Goal: Answer question/provide support: Share knowledge or assist other users

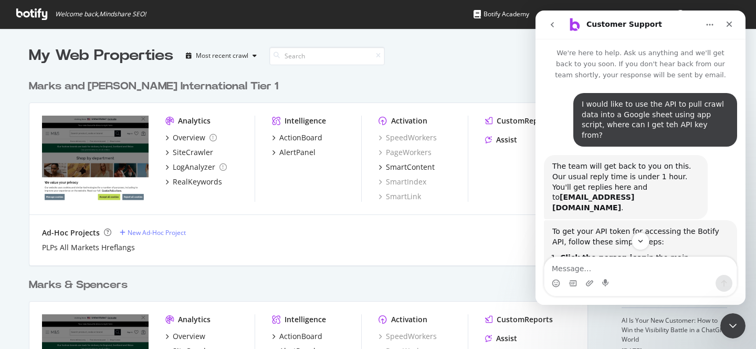
scroll to position [1106, 0]
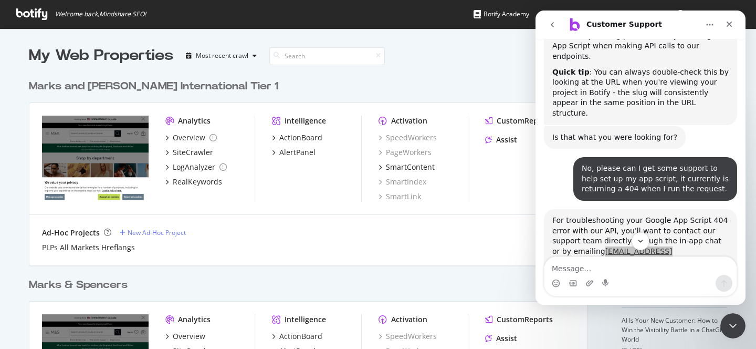
click at [109, 287] on div "Marks & Spencers" at bounding box center [78, 284] width 99 height 15
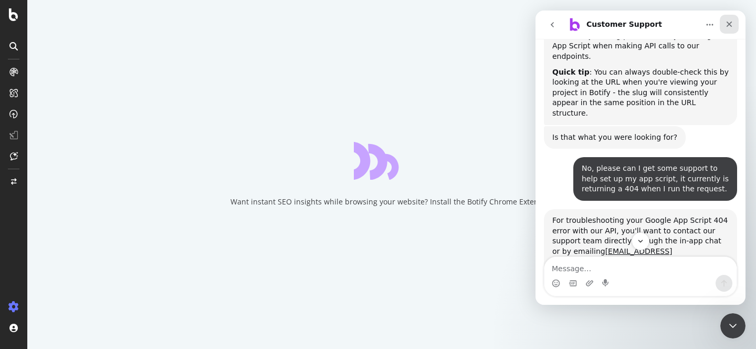
click at [732, 24] on icon "Close" at bounding box center [729, 24] width 8 height 8
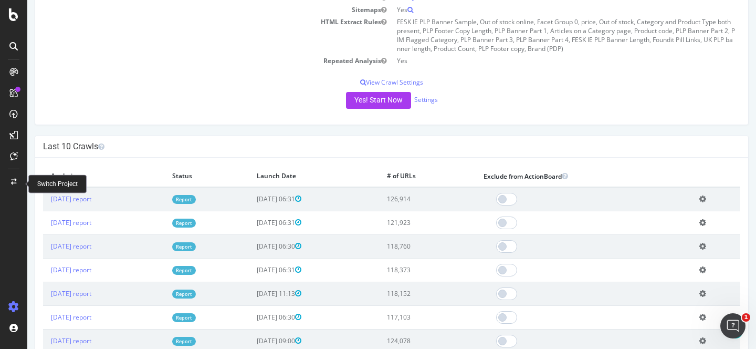
scroll to position [224, 0]
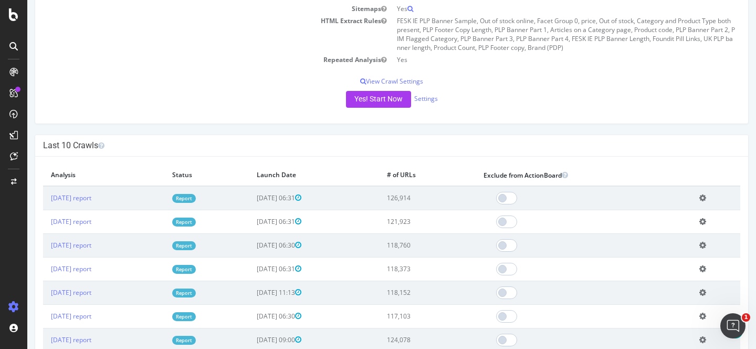
click at [8, 269] on div at bounding box center [13, 181] width 25 height 235
drag, startPoint x: 131, startPoint y: 198, endPoint x: 50, endPoint y: 197, distance: 80.4
click at [50, 197] on td "[DATE] report" at bounding box center [103, 198] width 121 height 24
copy link "[DATE] report"
drag, startPoint x: 134, startPoint y: 224, endPoint x: 50, endPoint y: 224, distance: 83.5
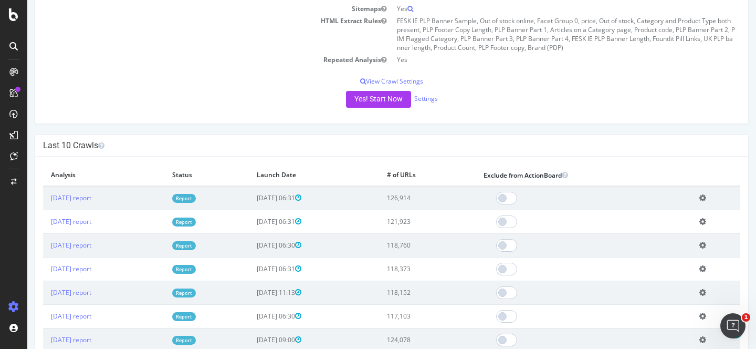
click at [50, 224] on td "[DATE] report" at bounding box center [103, 222] width 121 height 24
copy link "[DATE] report"
click at [154, 157] on div "× Close Delete Analysis ? Are you sure you want to delete the analysis "[DATE]"…" at bounding box center [391, 299] width 713 height 284
click at [712, 217] on td "Add name Delete analysis" at bounding box center [716, 222] width 49 height 24
click at [707, 220] on icon at bounding box center [703, 221] width 7 height 8
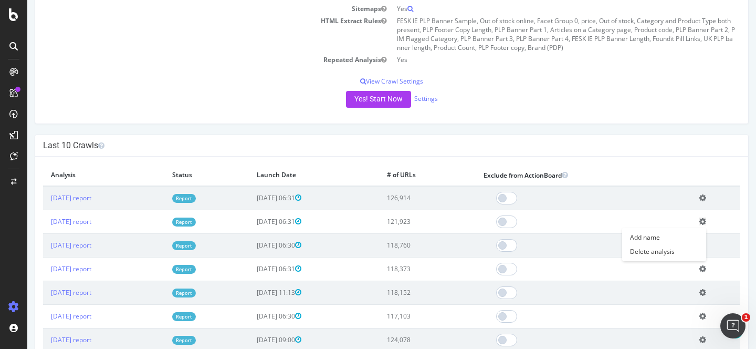
click at [707, 195] on icon at bounding box center [703, 198] width 7 height 8
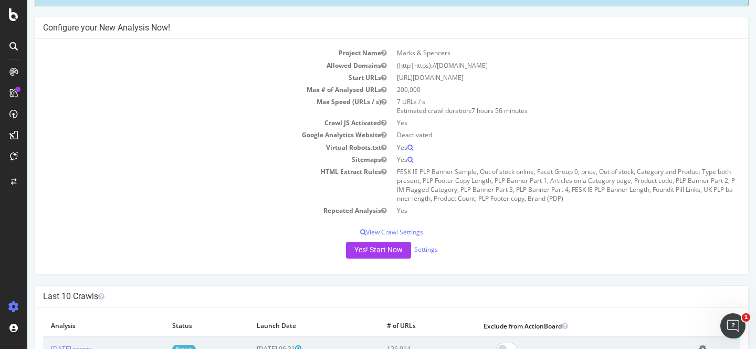
scroll to position [0, 0]
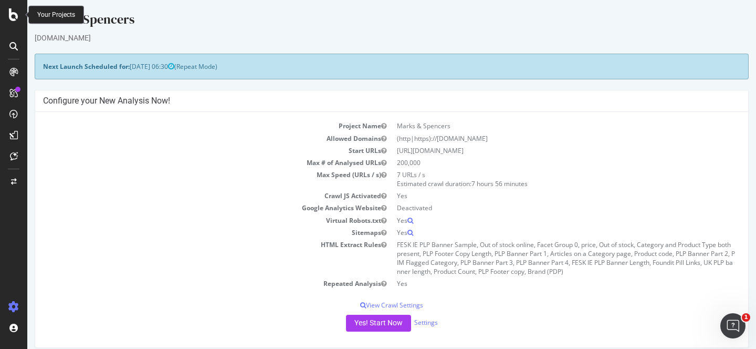
click at [20, 14] on div at bounding box center [13, 14] width 25 height 13
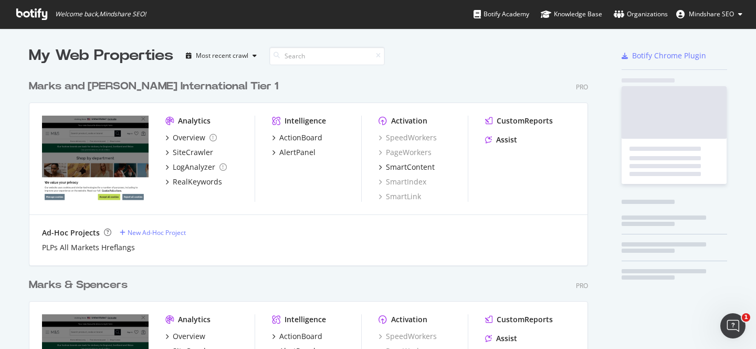
scroll to position [349, 756]
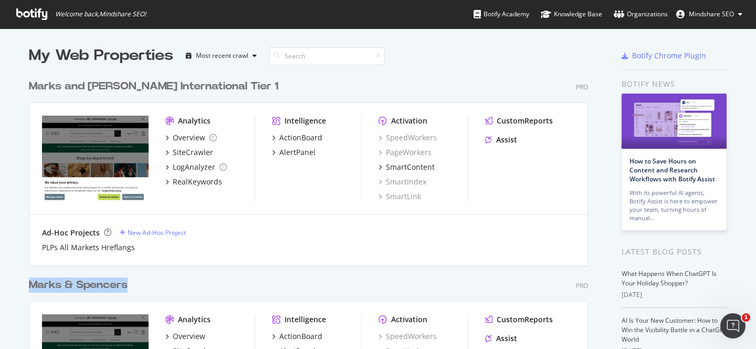
click at [99, 289] on div "Marks & Spencers" at bounding box center [78, 284] width 99 height 15
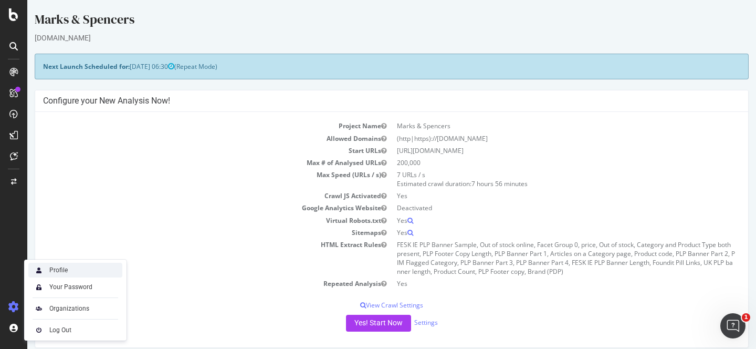
click at [80, 272] on div "Profile" at bounding box center [75, 270] width 94 height 15
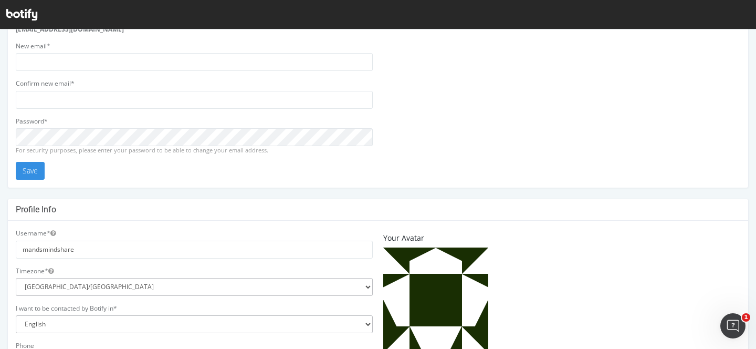
scroll to position [101, 0]
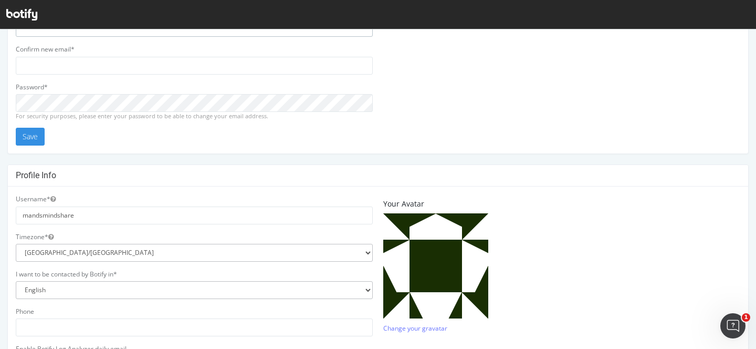
type input "[EMAIL_ADDRESS][DOMAIN_NAME]"
drag, startPoint x: 88, startPoint y: 216, endPoint x: 1, endPoint y: 216, distance: 87.2
click at [1, 216] on div "Email address Your current email is: [EMAIL_ADDRESS][DOMAIN_NAME] New email* [E…" at bounding box center [378, 263] width 756 height 629
click at [22, 7] on div at bounding box center [21, 14] width 31 height 16
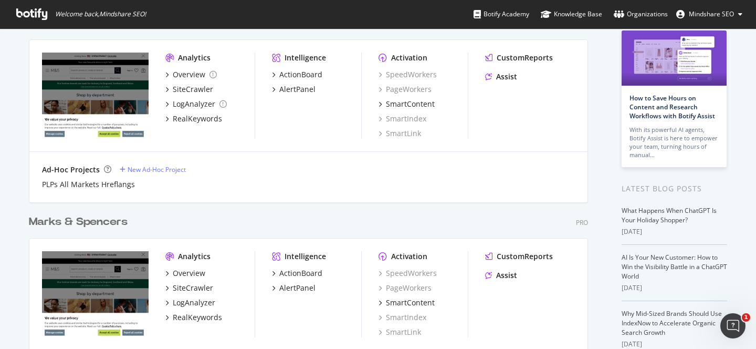
scroll to position [67, 0]
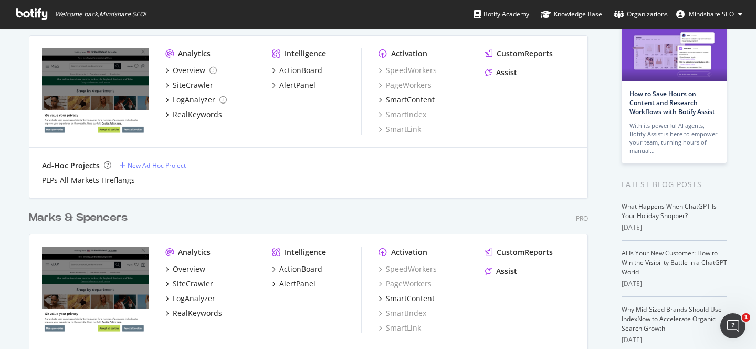
click at [102, 214] on div "Marks & Spencers" at bounding box center [78, 217] width 99 height 15
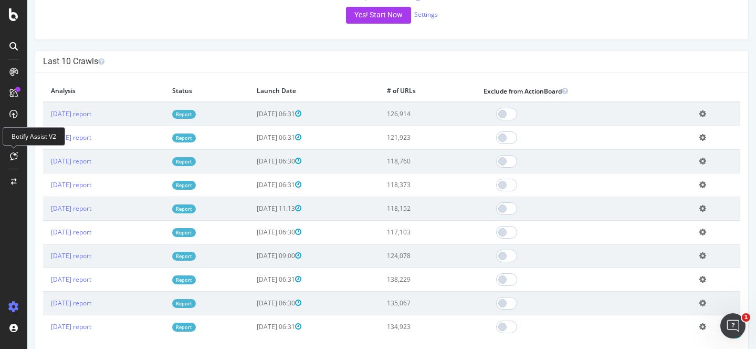
scroll to position [276, 0]
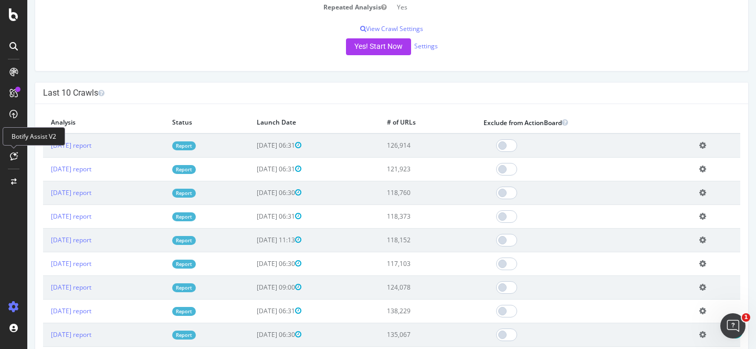
click at [124, 111] on div "× Close Delete Analysis ? Are you sure you want to delete the analysis "[DATE]"…" at bounding box center [391, 246] width 713 height 284
drag, startPoint x: 129, startPoint y: 144, endPoint x: 53, endPoint y: 144, distance: 76.7
click at [53, 144] on td "[DATE] report" at bounding box center [103, 145] width 121 height 24
click at [730, 324] on icon "Open Intercom Messenger" at bounding box center [731, 324] width 17 height 17
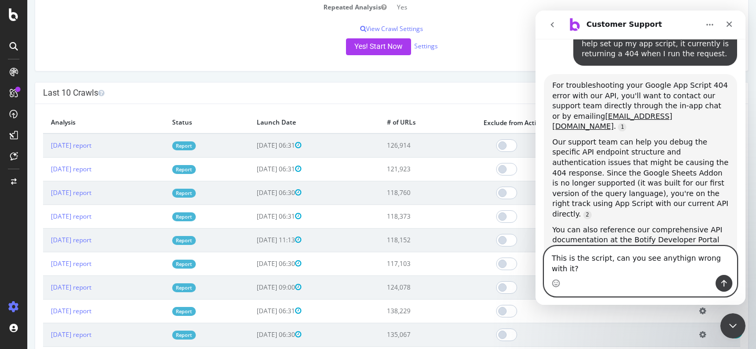
scroll to position [1252, 0]
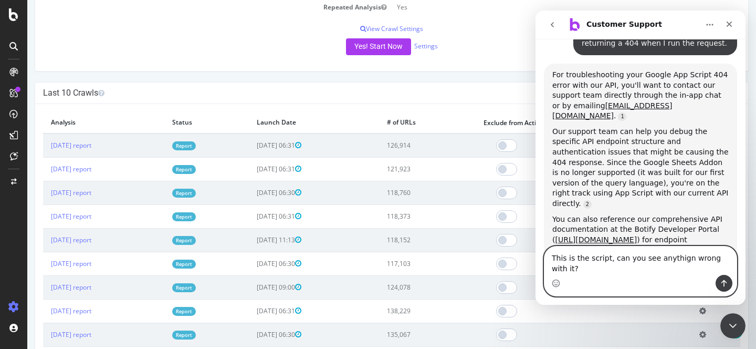
paste textarea "/** * Fetches the latest completed Botify crawl and saves it as a CSV to Google…"
type textarea "This is the script, can you see anythign wrong with it? /** * Fetches the lates…"
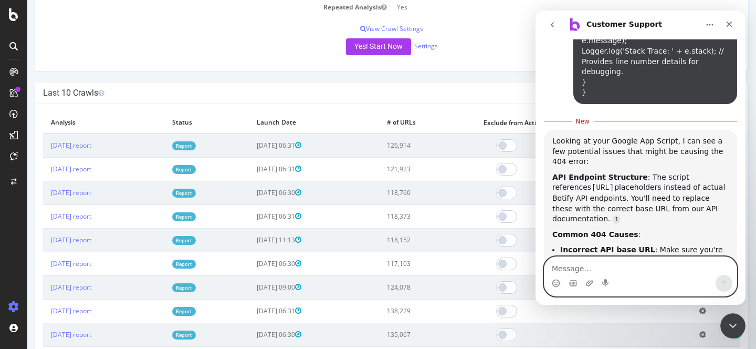
scroll to position [3495, 0]
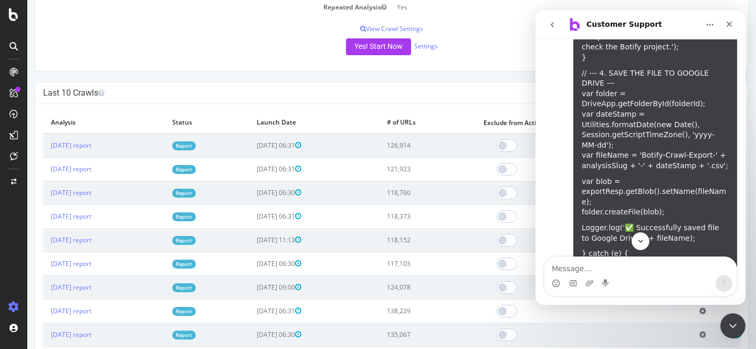
scroll to position [3227, 0]
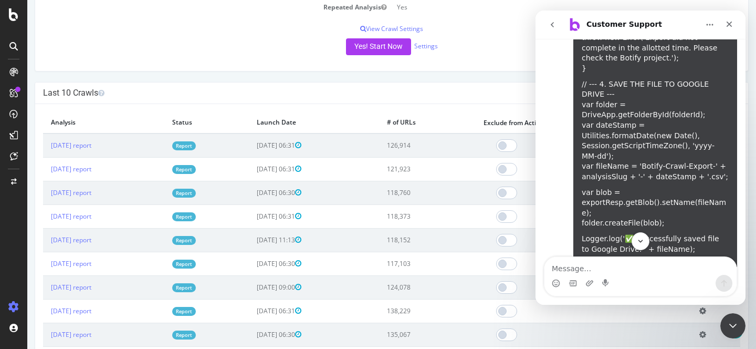
drag, startPoint x: 553, startPoint y: 136, endPoint x: 680, endPoint y: 238, distance: 162.9
click at [680, 240] on div "We're here to help. Ask us anything and we'll get back to you soon. If you don'…" at bounding box center [641, 153] width 210 height 228
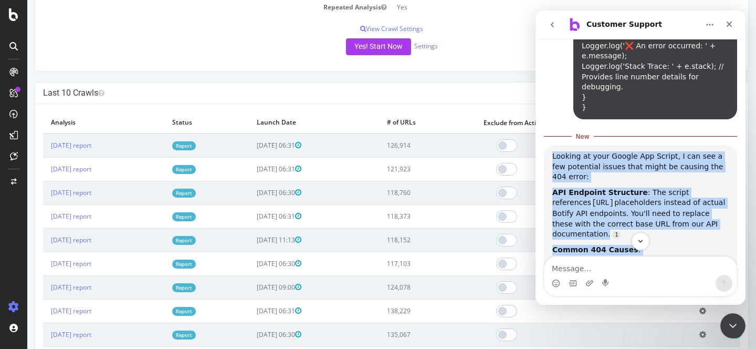
scroll to position [3505, 0]
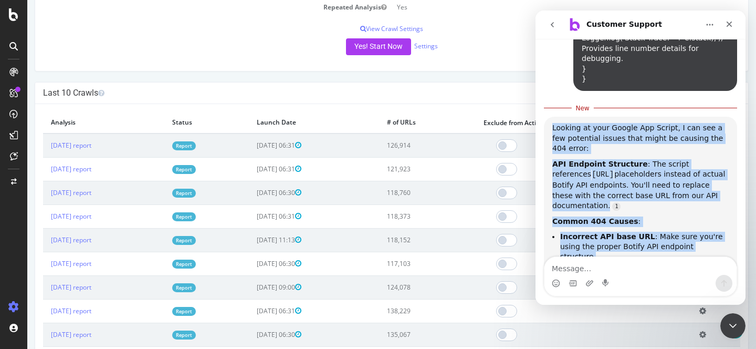
click at [729, 185] on div "Looking at your Google App Script, I can see a few potential issues that might …" at bounding box center [640, 327] width 193 height 421
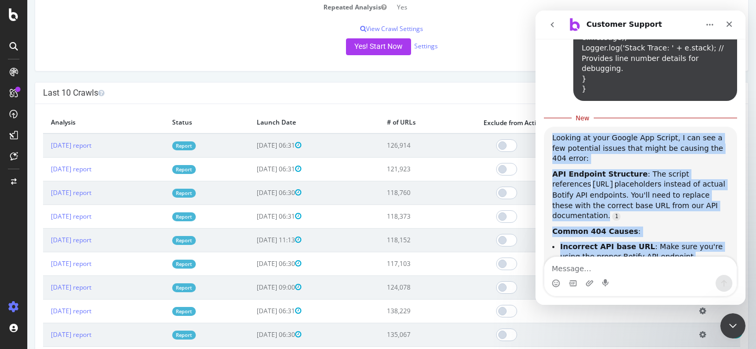
scroll to position [3495, 0]
copy div "Looking at your Google App Script, I can see a few potential issues that might …"
